Goal: Task Accomplishment & Management: Complete application form

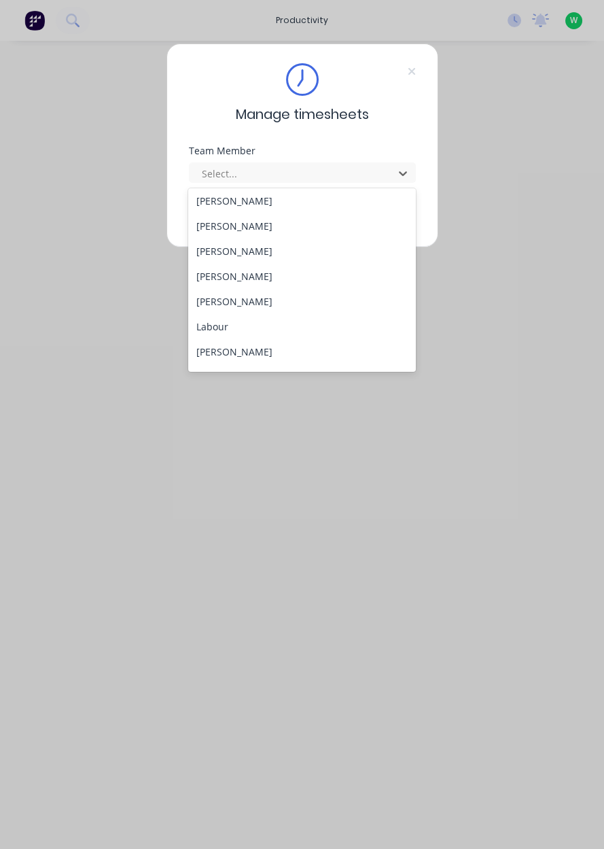
scroll to position [283, 0]
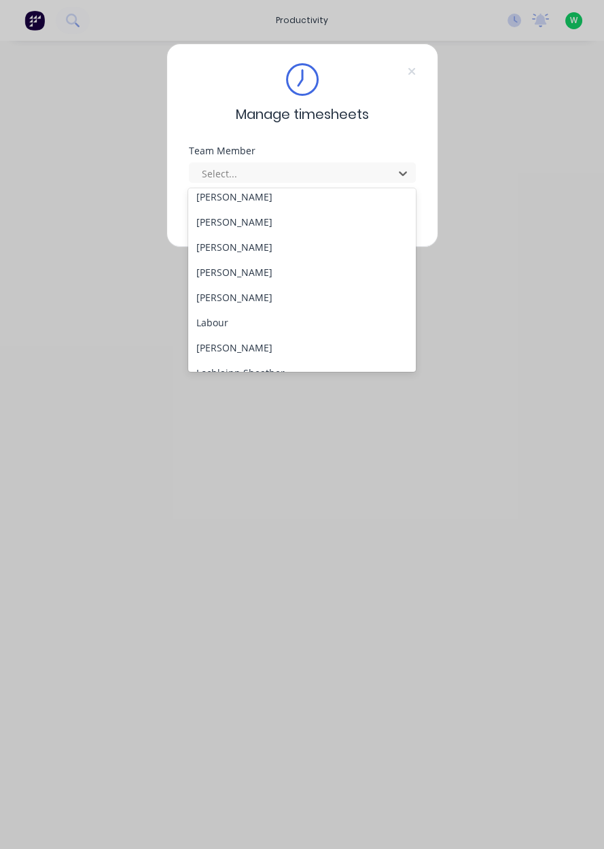
click at [256, 300] on div "[PERSON_NAME]" at bounding box center [302, 297] width 228 height 25
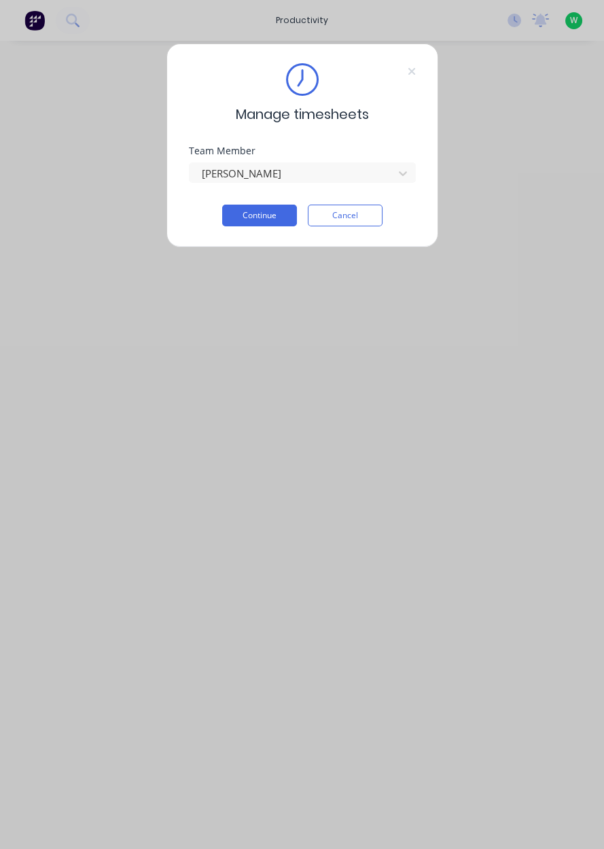
click at [260, 215] on button "Continue" at bounding box center [259, 216] width 75 height 22
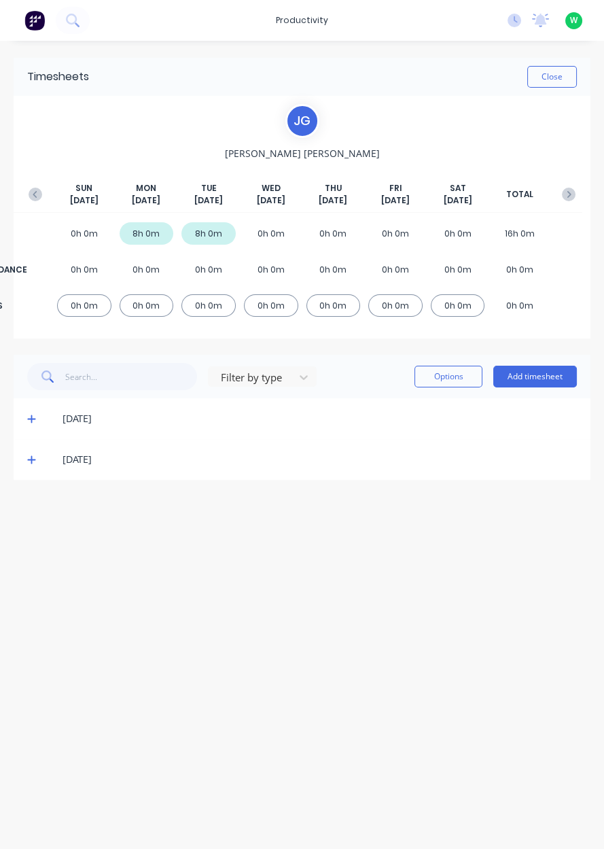
click at [529, 375] on button "Add timesheet" at bounding box center [535, 377] width 84 height 22
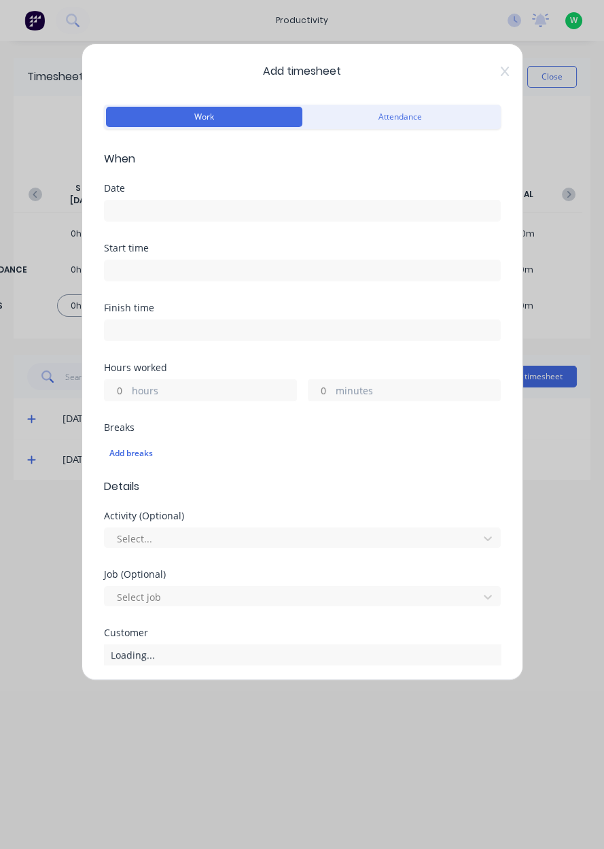
click at [163, 214] on input at bounding box center [302, 210] width 395 height 20
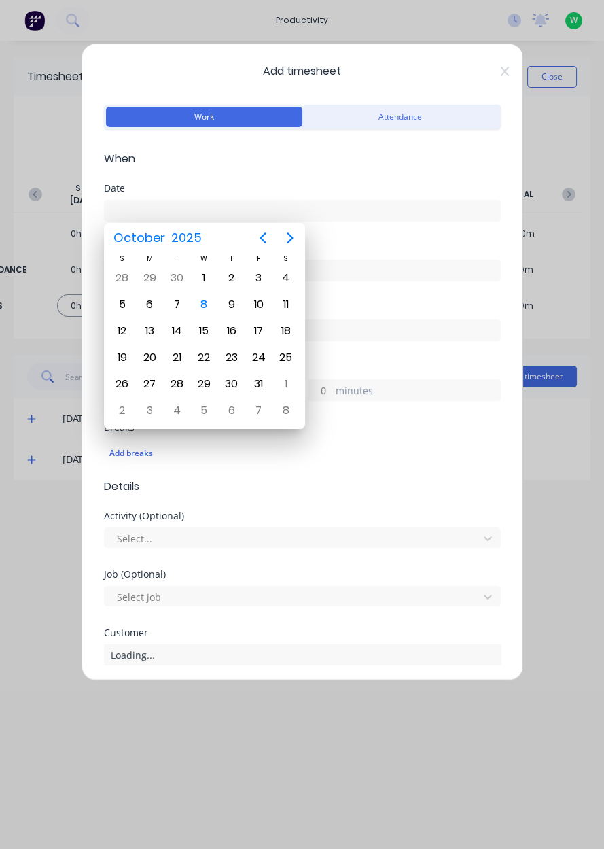
click at [204, 310] on div "8" at bounding box center [204, 304] width 20 height 20
type input "[DATE]"
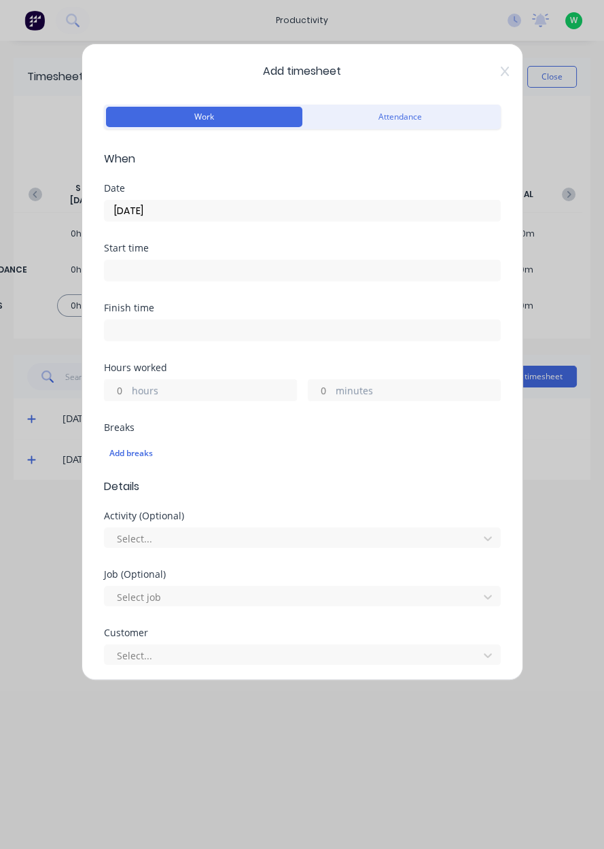
click at [175, 392] on label "hours" at bounding box center [214, 391] width 164 height 17
click at [128, 392] on input "hours" at bounding box center [117, 390] width 24 height 20
type input "9.5"
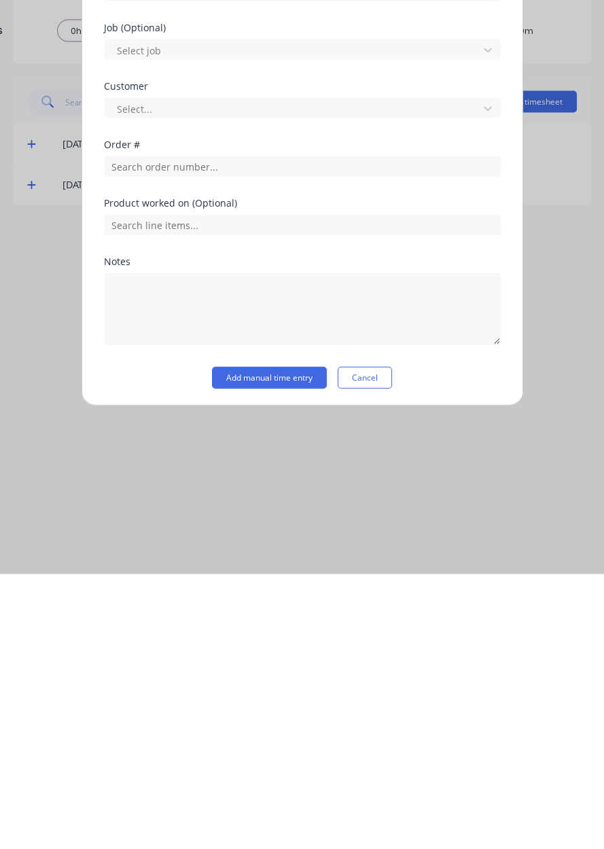
scroll to position [225, 0]
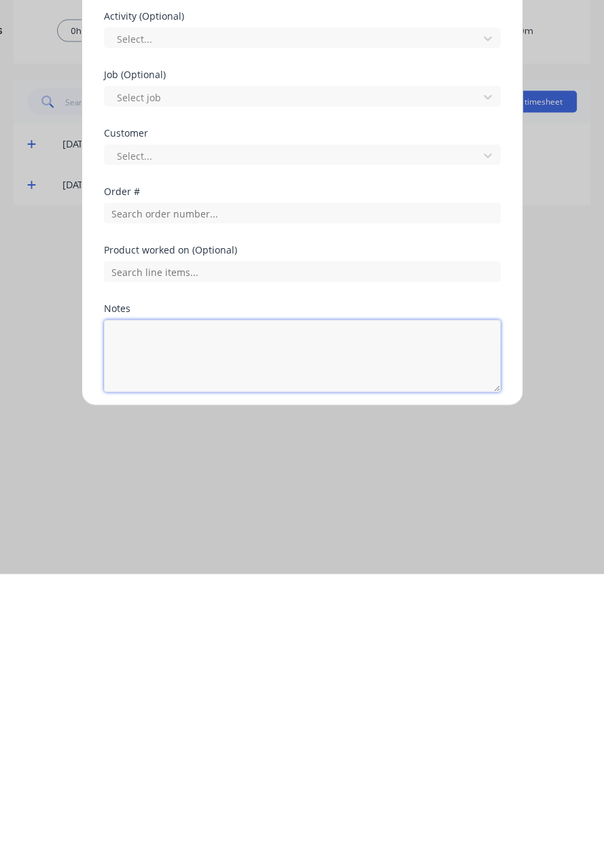
click at [175, 618] on textarea at bounding box center [302, 631] width 397 height 72
type textarea "Local deliveries and pickup, Appin West delivery"
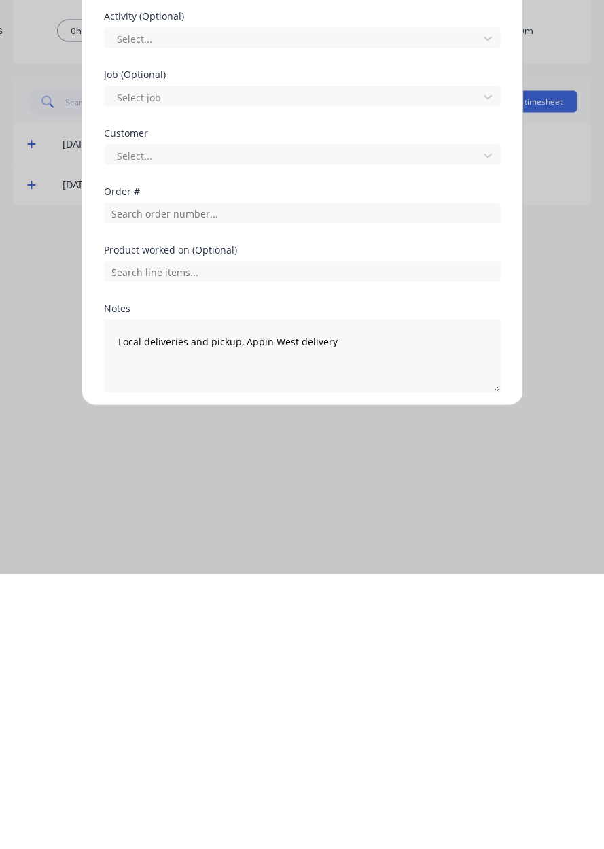
click at [260, 701] on button "Add manual time entry" at bounding box center [269, 699] width 115 height 22
